Goal: Check status: Check status

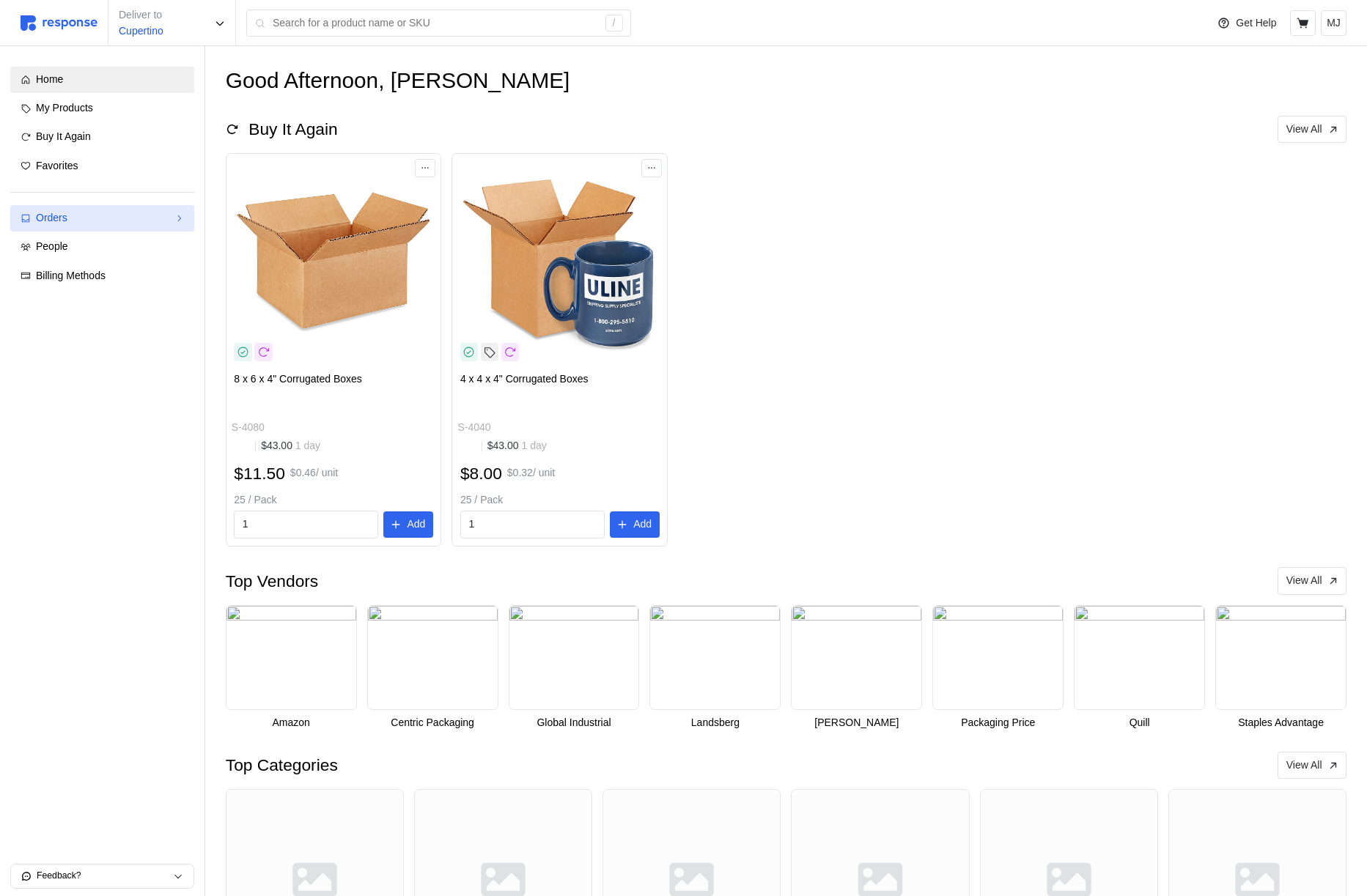
click at [136, 210] on link "Orders" at bounding box center [102, 218] width 184 height 27
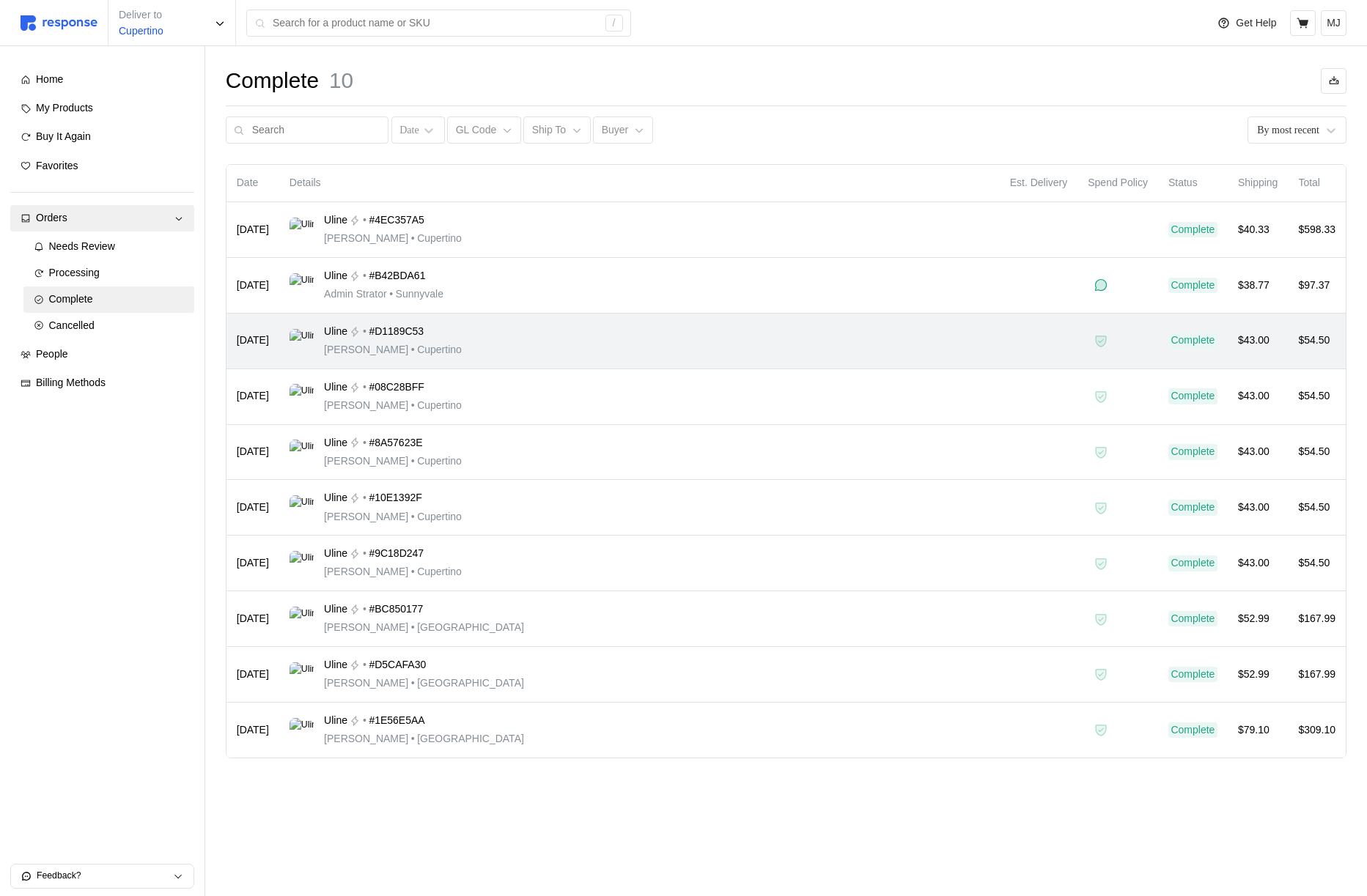
click at [1097, 346] on div at bounding box center [1101, 341] width 26 height 26
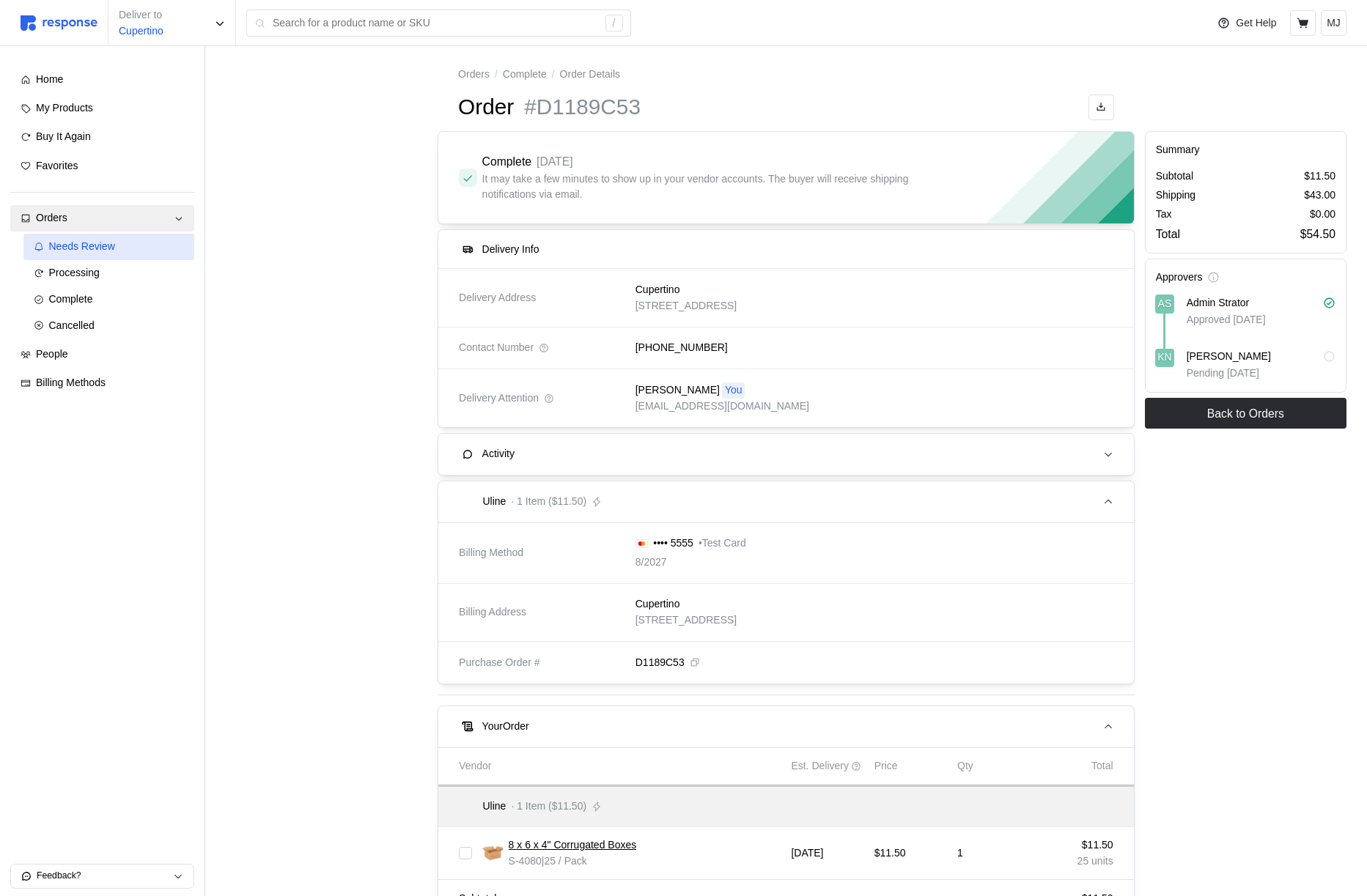
click at [142, 241] on div "Needs Review" at bounding box center [117, 247] width 135 height 16
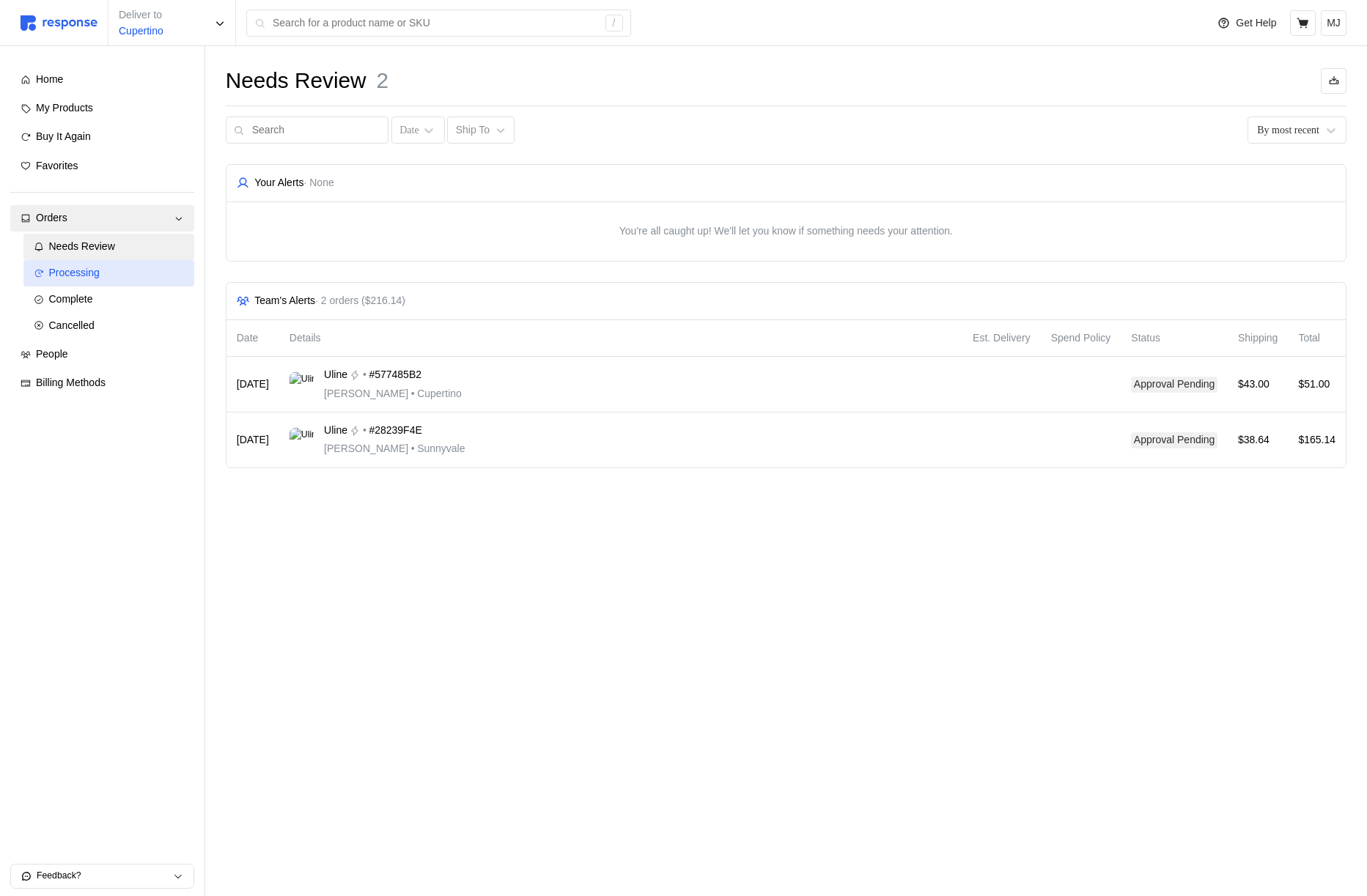
click at [89, 268] on span "Processing" at bounding box center [74, 273] width 51 height 12
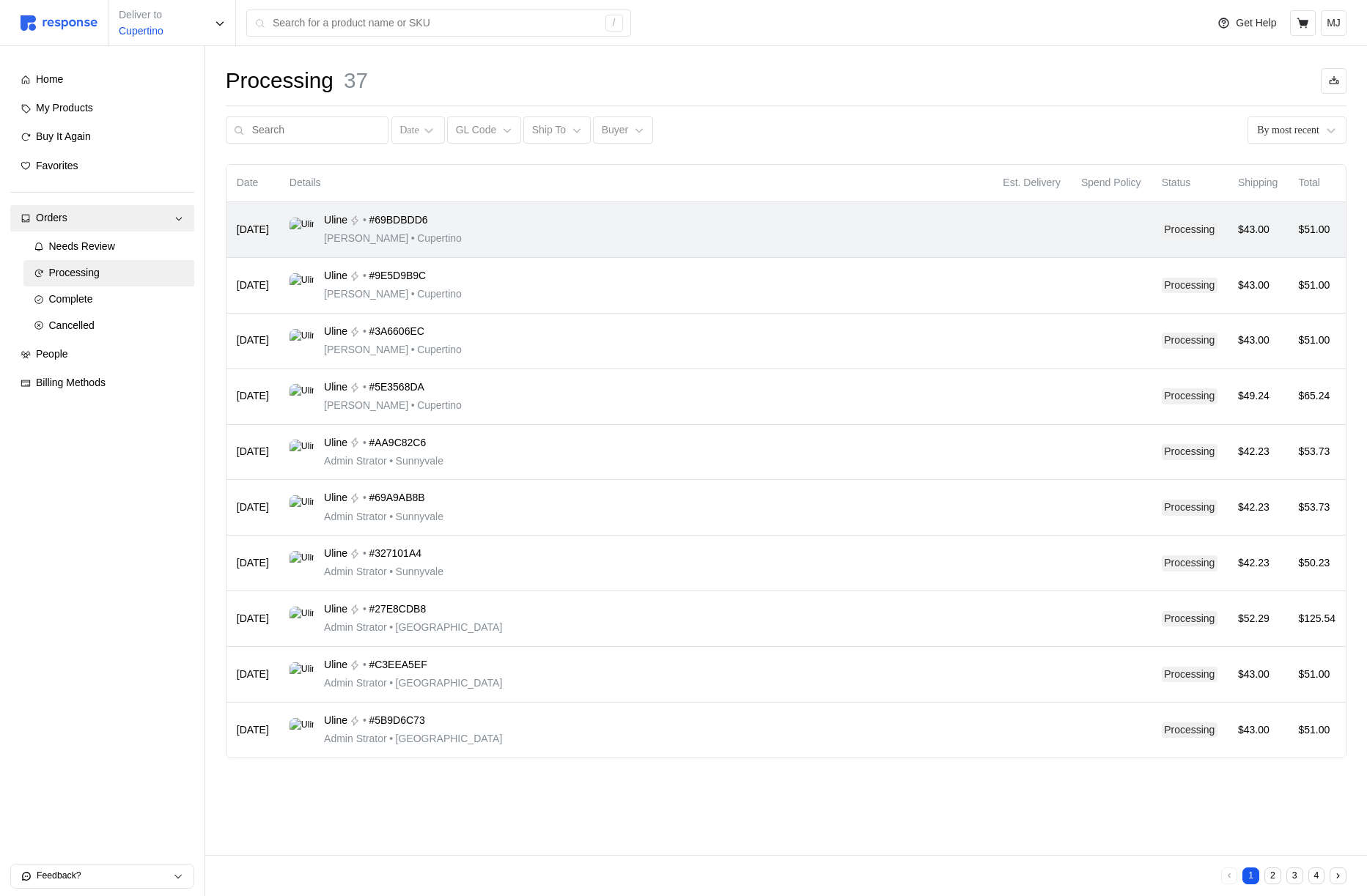
click at [704, 251] on td "Uline • #69BDBDD6 [PERSON_NAME] • [GEOGRAPHIC_DATA]" at bounding box center [636, 229] width 714 height 55
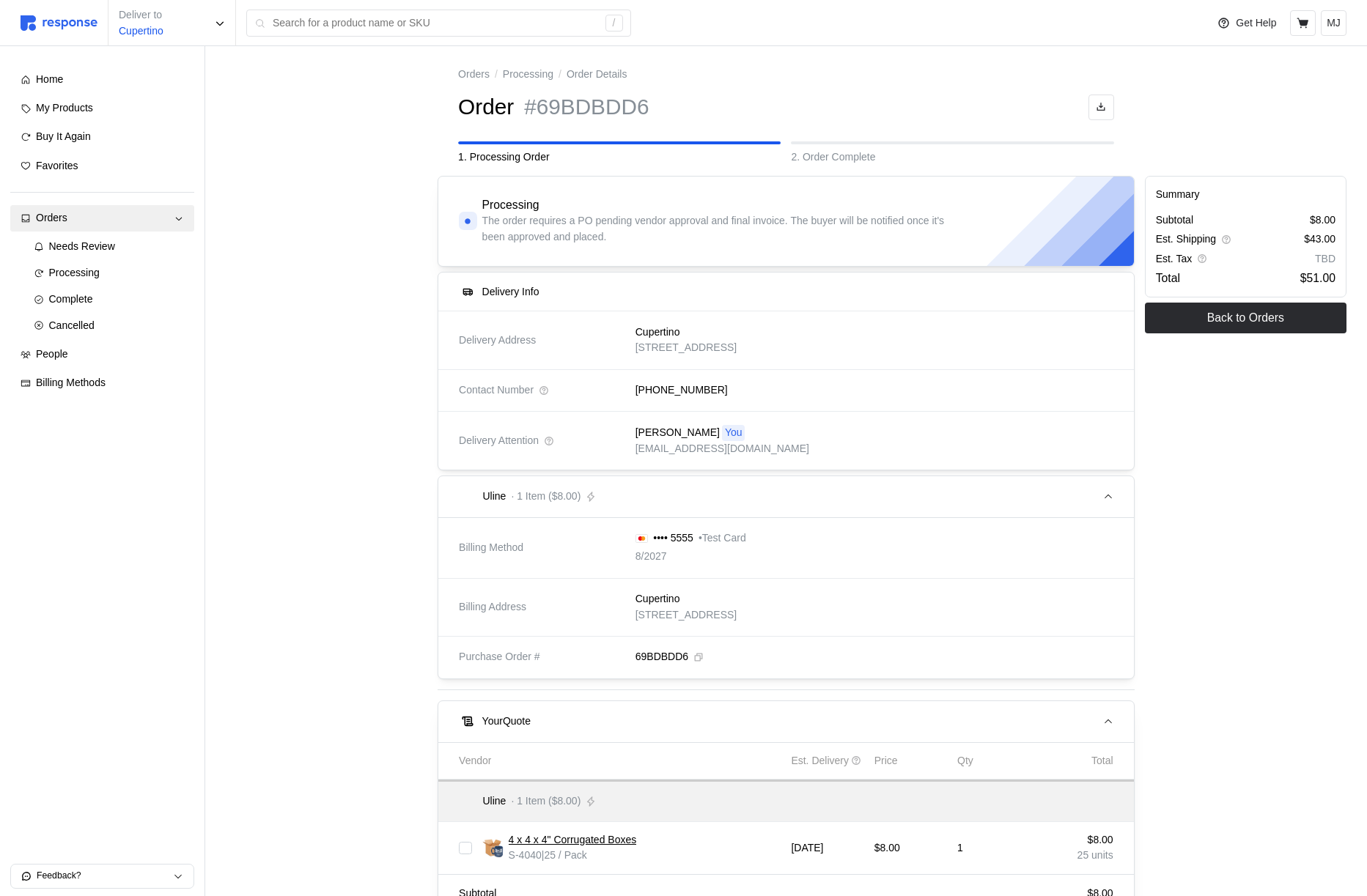
scroll to position [212, 0]
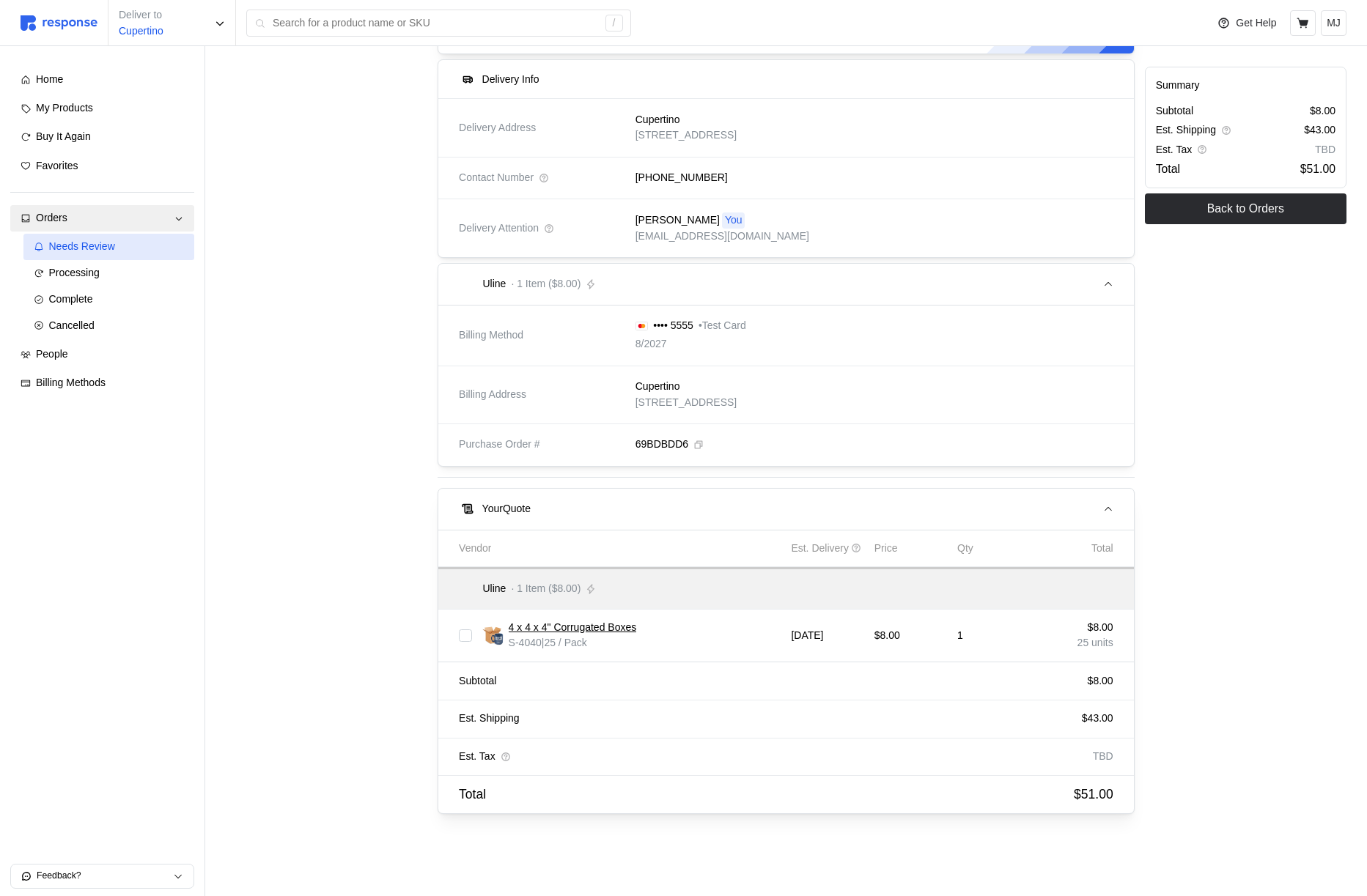
click at [95, 245] on span "Needs Review" at bounding box center [82, 246] width 66 height 12
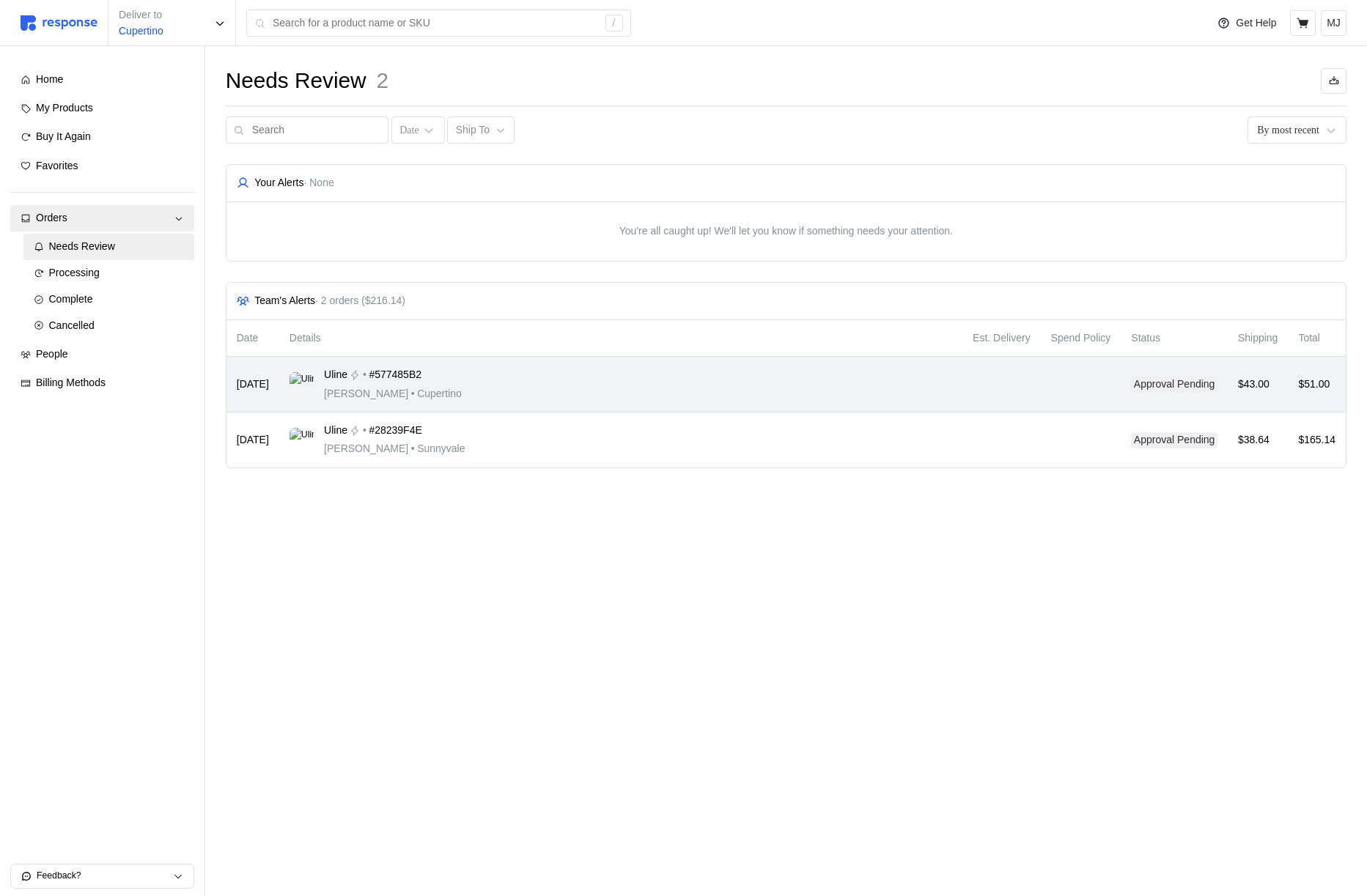
click at [573, 380] on div "Uline • #577485B2 [PERSON_NAME] • [GEOGRAPHIC_DATA]" at bounding box center [621, 384] width 663 height 35
